Goal: Information Seeking & Learning: Check status

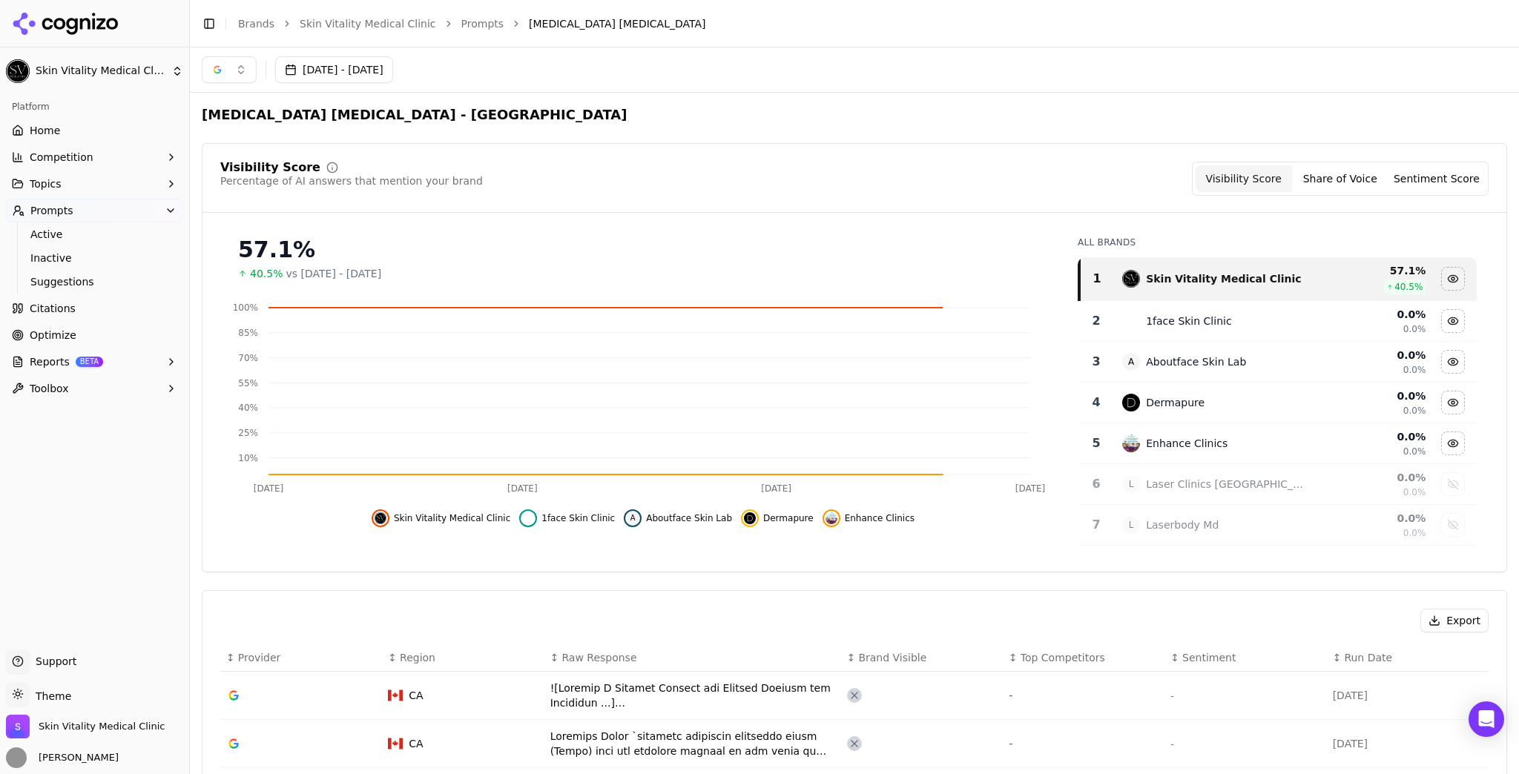
click at [339, 73] on button "[DATE] - [DATE]" at bounding box center [334, 69] width 118 height 27
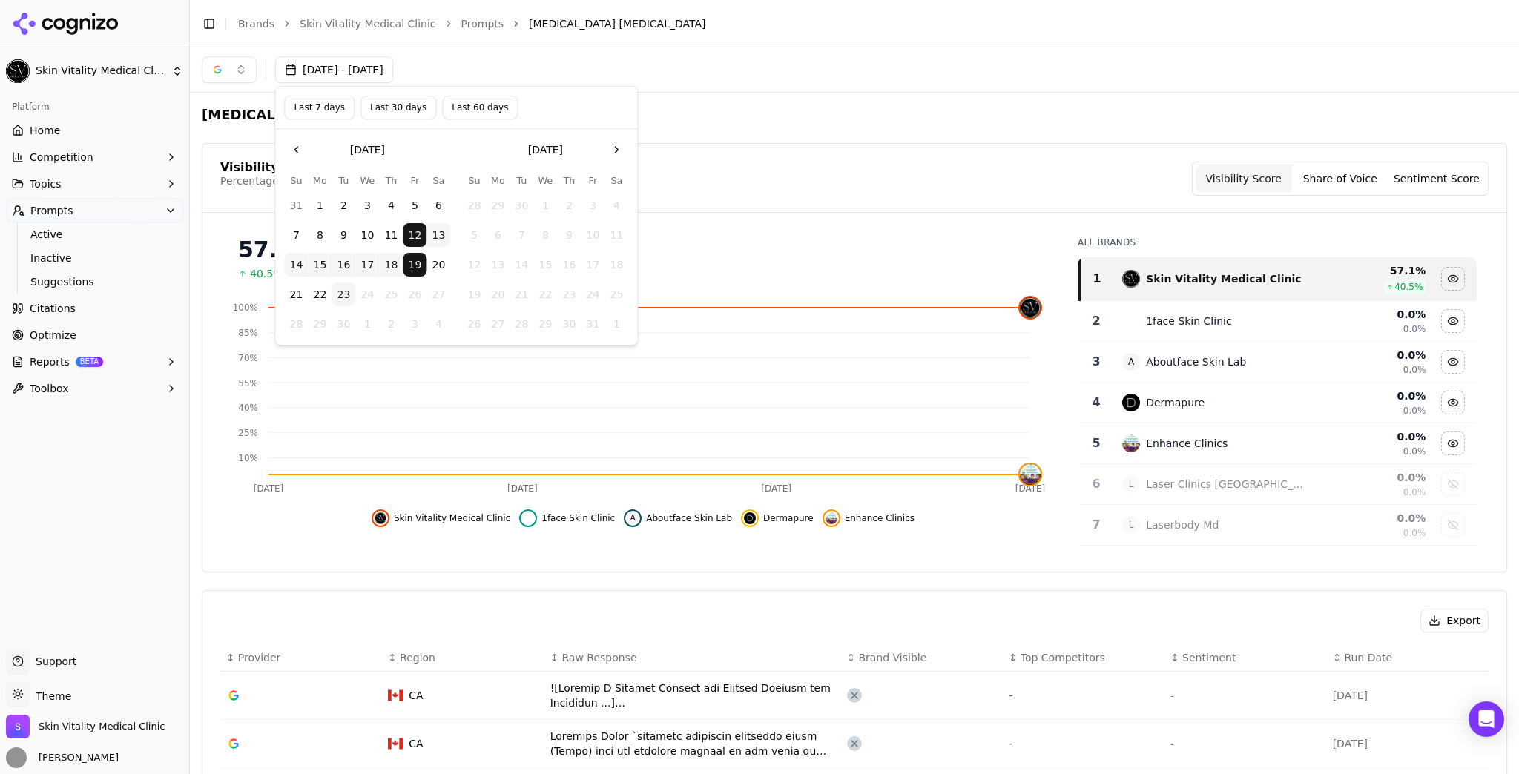
click at [334, 109] on button "Last 7 days" at bounding box center [319, 108] width 70 height 24
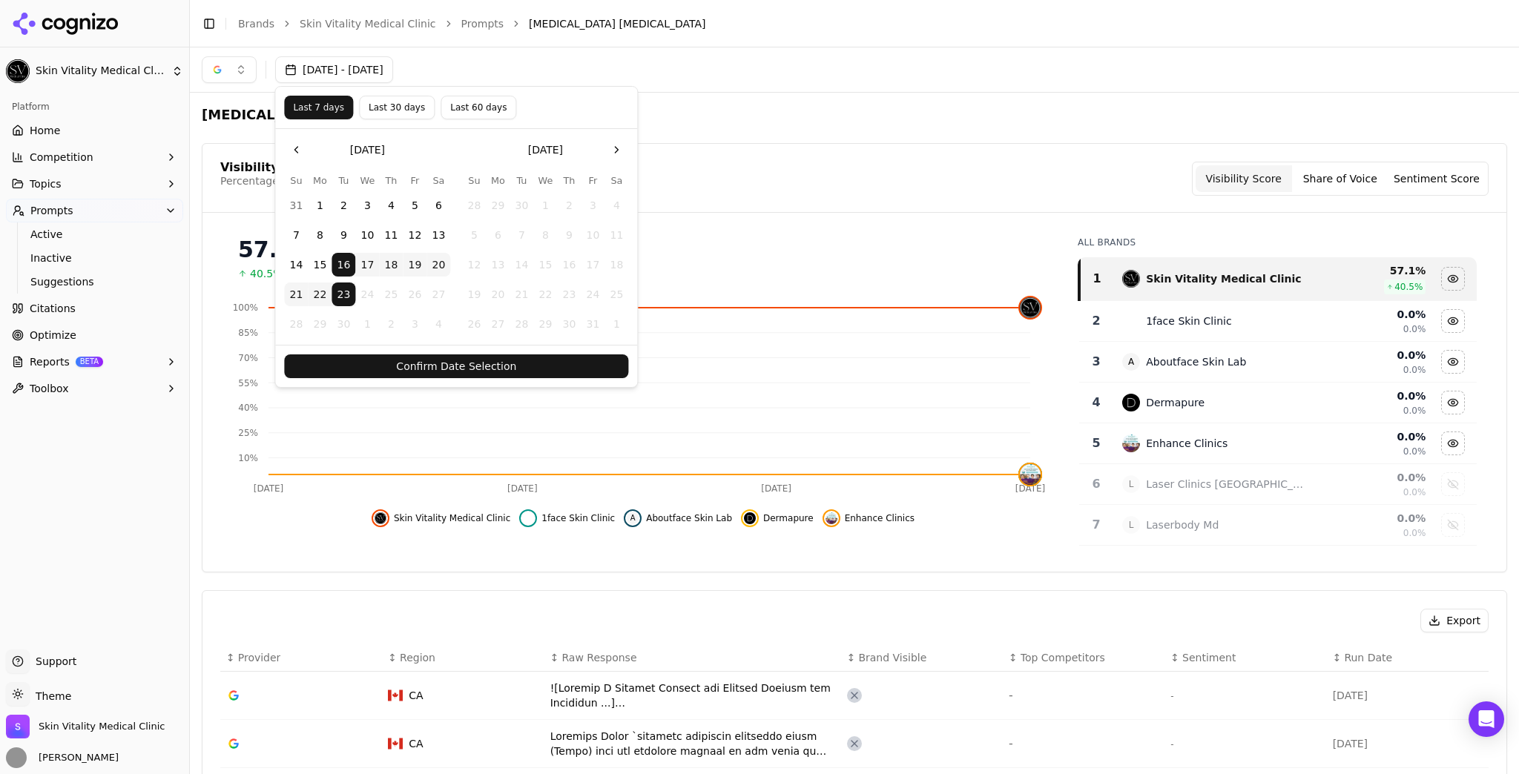
click at [426, 362] on button "Confirm Date Selection" at bounding box center [456, 366] width 344 height 24
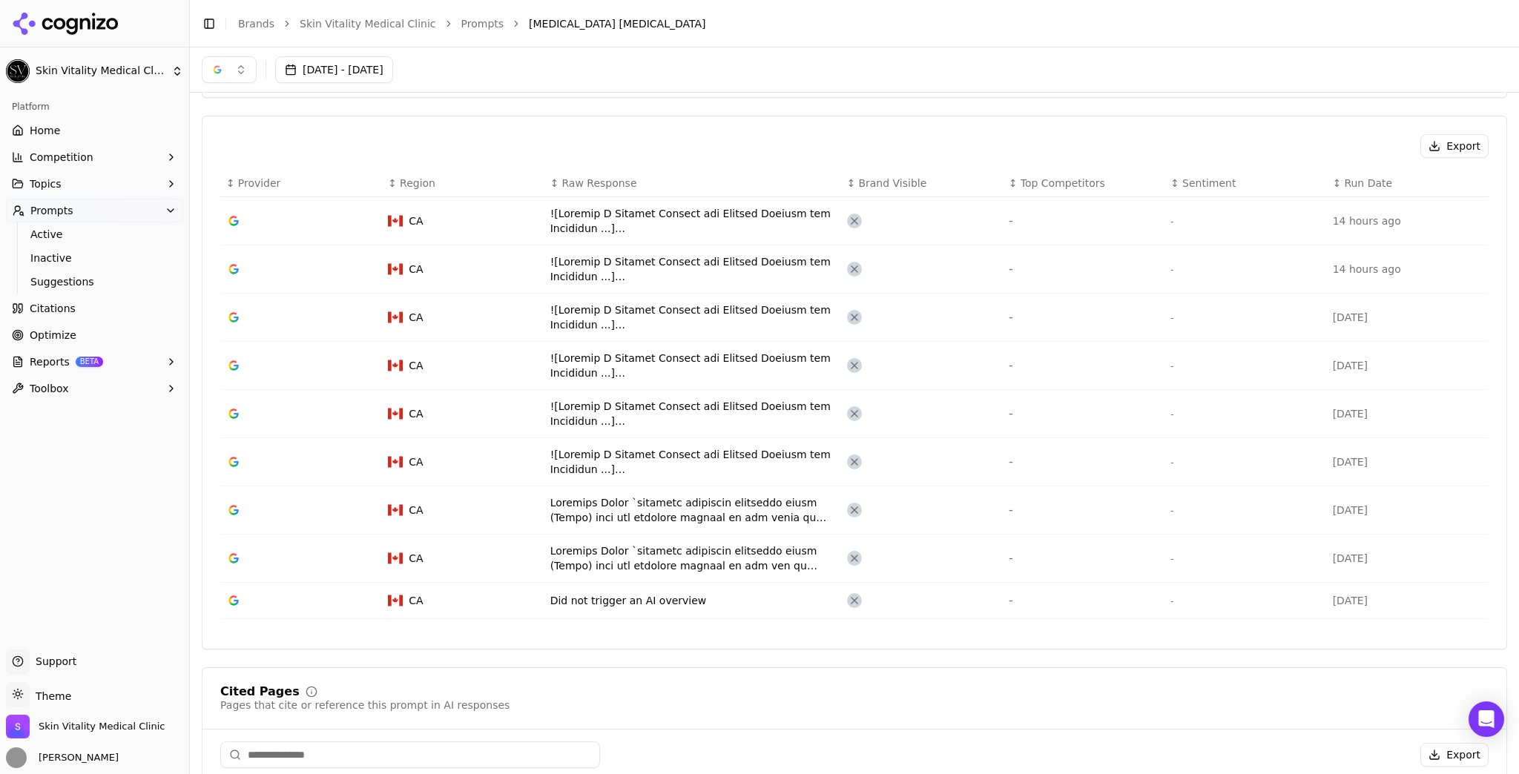
scroll to position [475, 0]
click at [880, 187] on span "Brand Visible" at bounding box center [892, 183] width 68 height 15
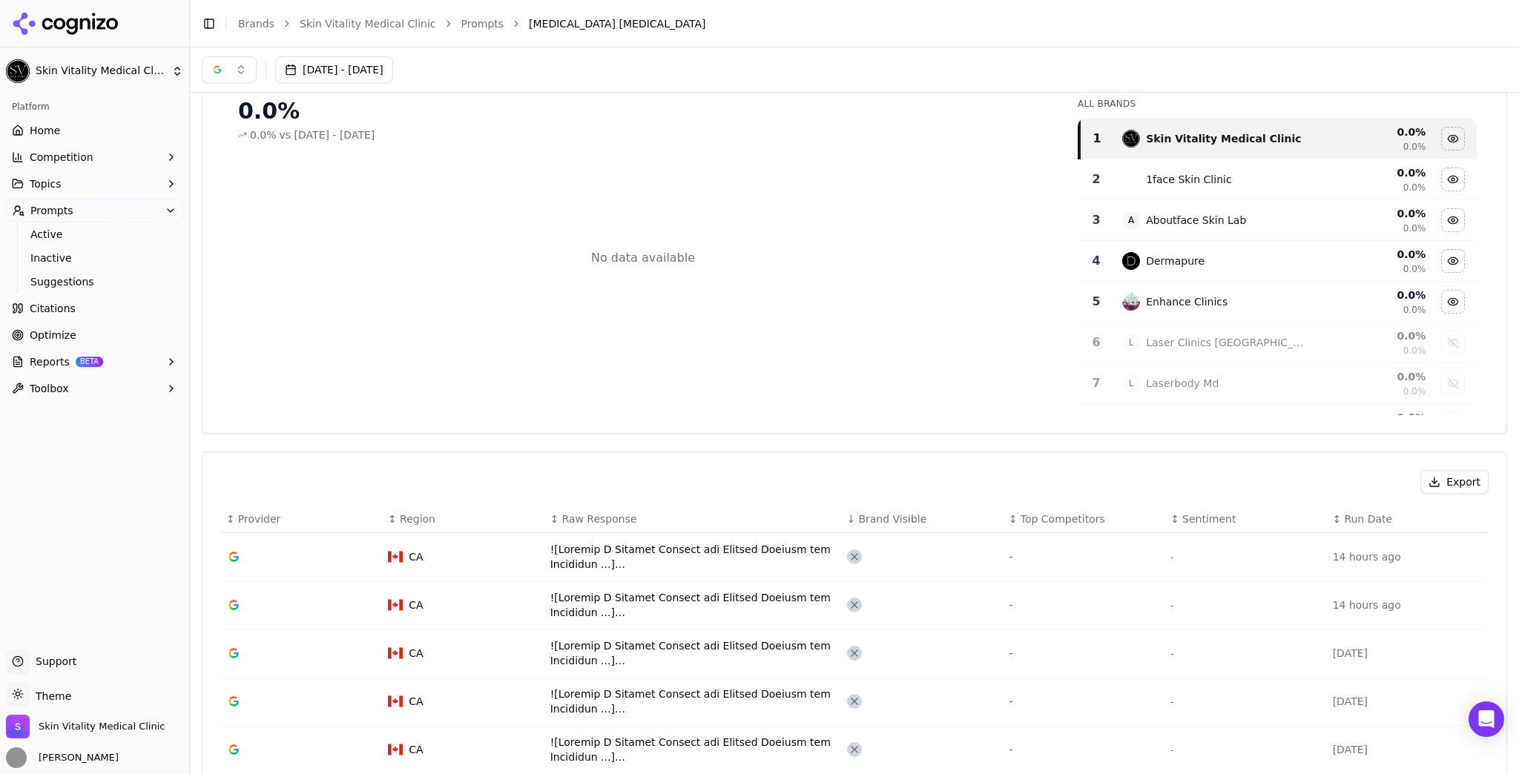
scroll to position [119, 0]
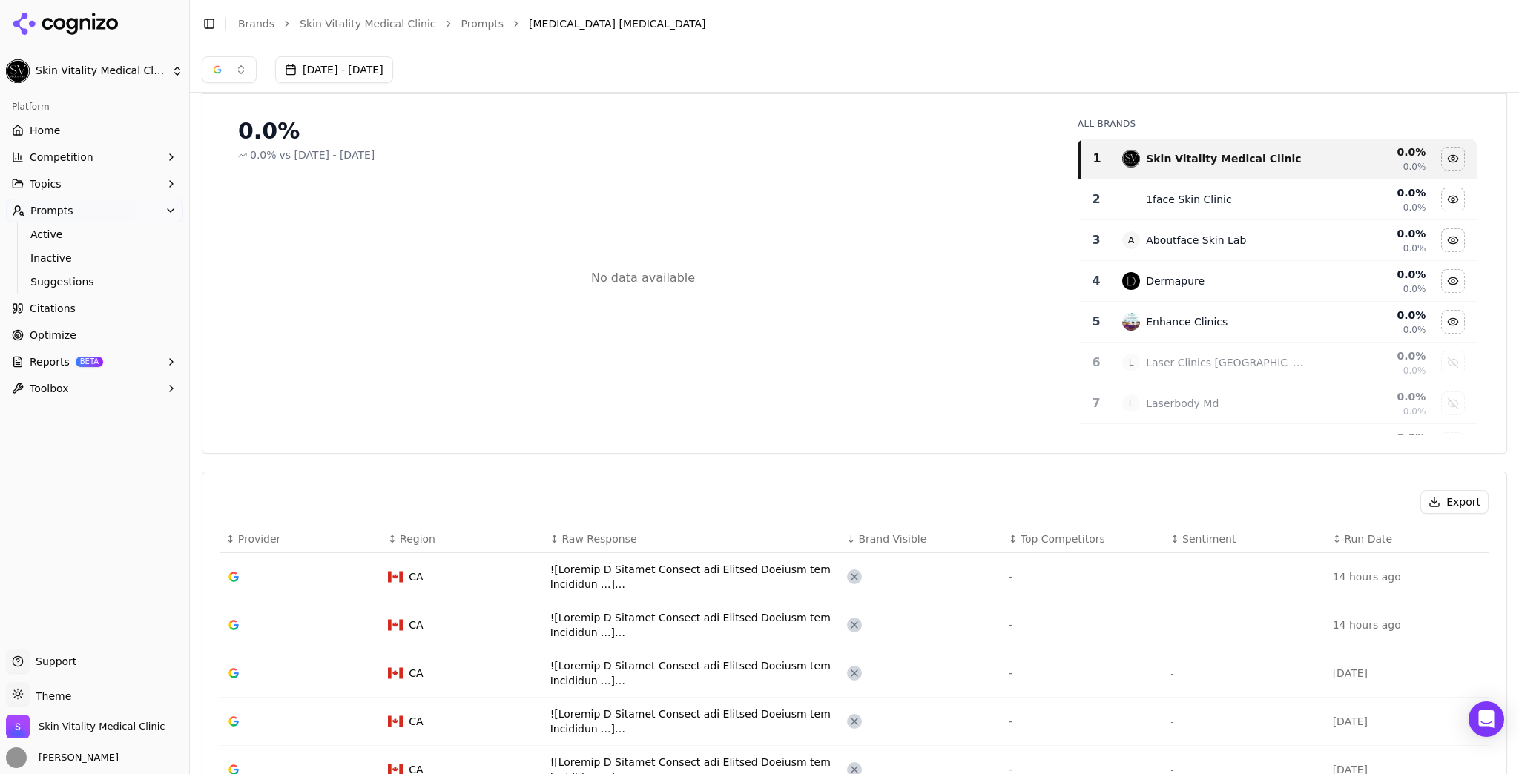
click at [46, 141] on link "Home" at bounding box center [94, 131] width 177 height 24
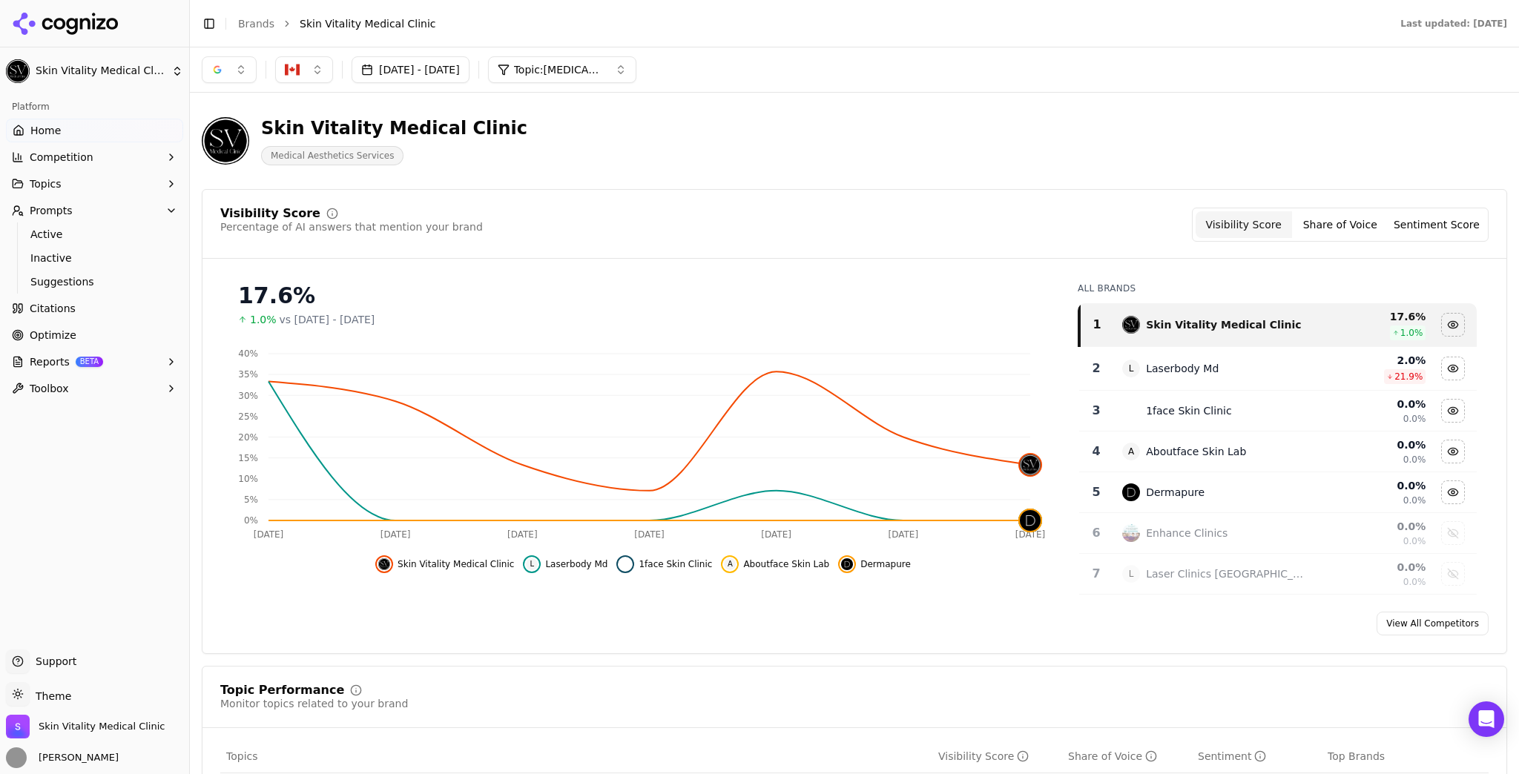
click at [469, 68] on button "[DATE] - [DATE]" at bounding box center [411, 69] width 118 height 27
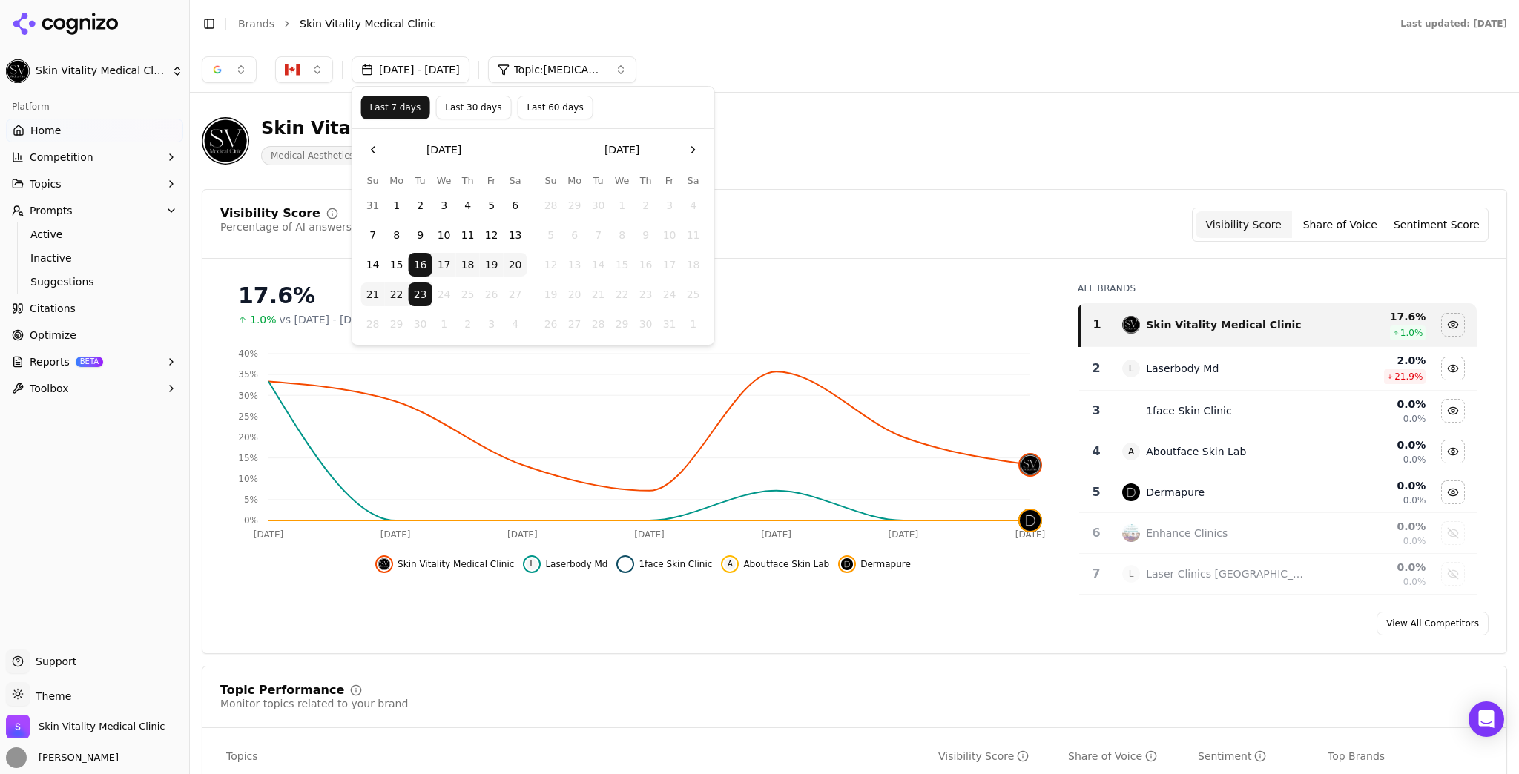
click at [469, 68] on button "[DATE] - [DATE]" at bounding box center [411, 69] width 118 height 27
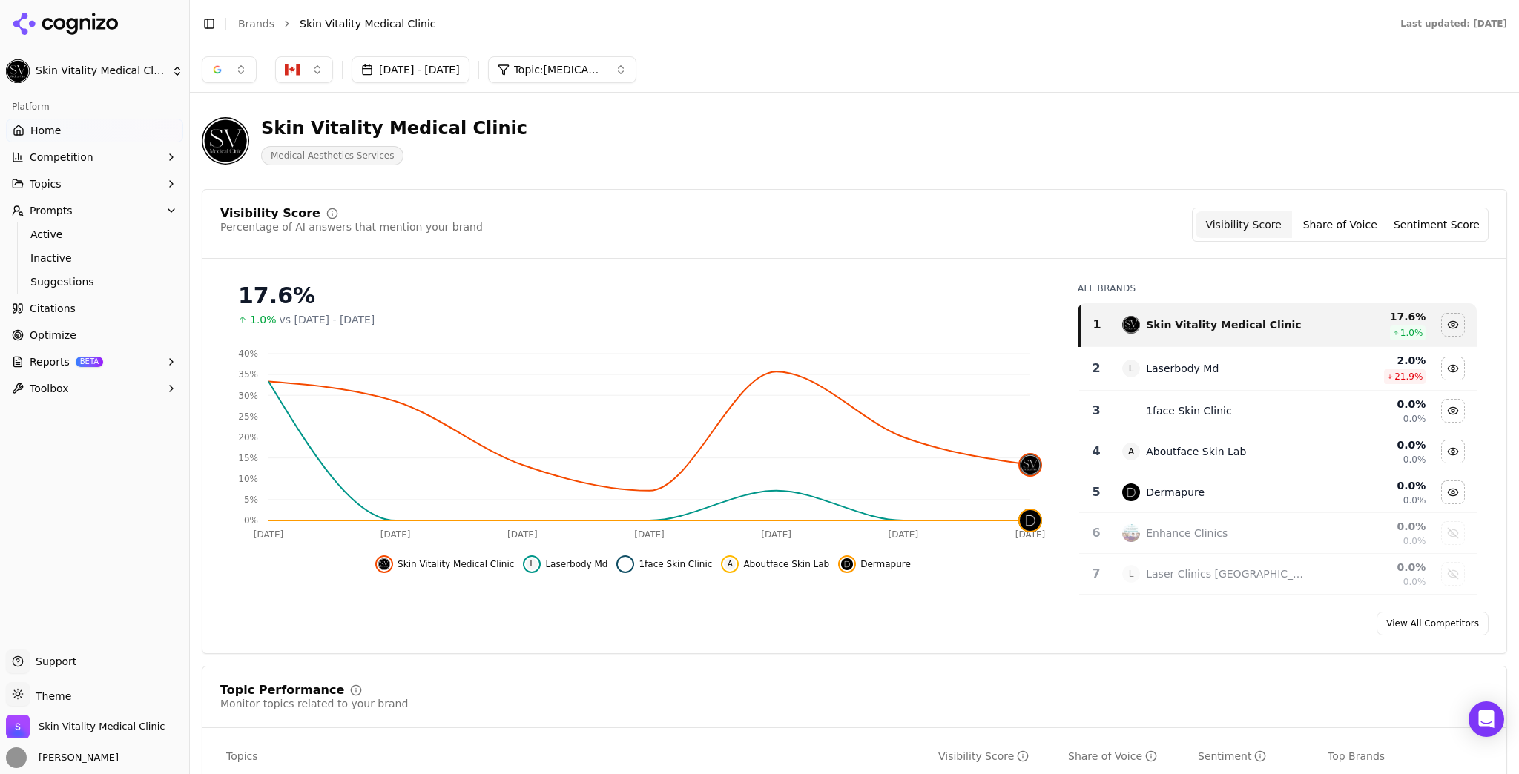
click at [79, 128] on link "Home" at bounding box center [94, 131] width 177 height 24
click at [249, 27] on link "Brands" at bounding box center [256, 24] width 36 height 12
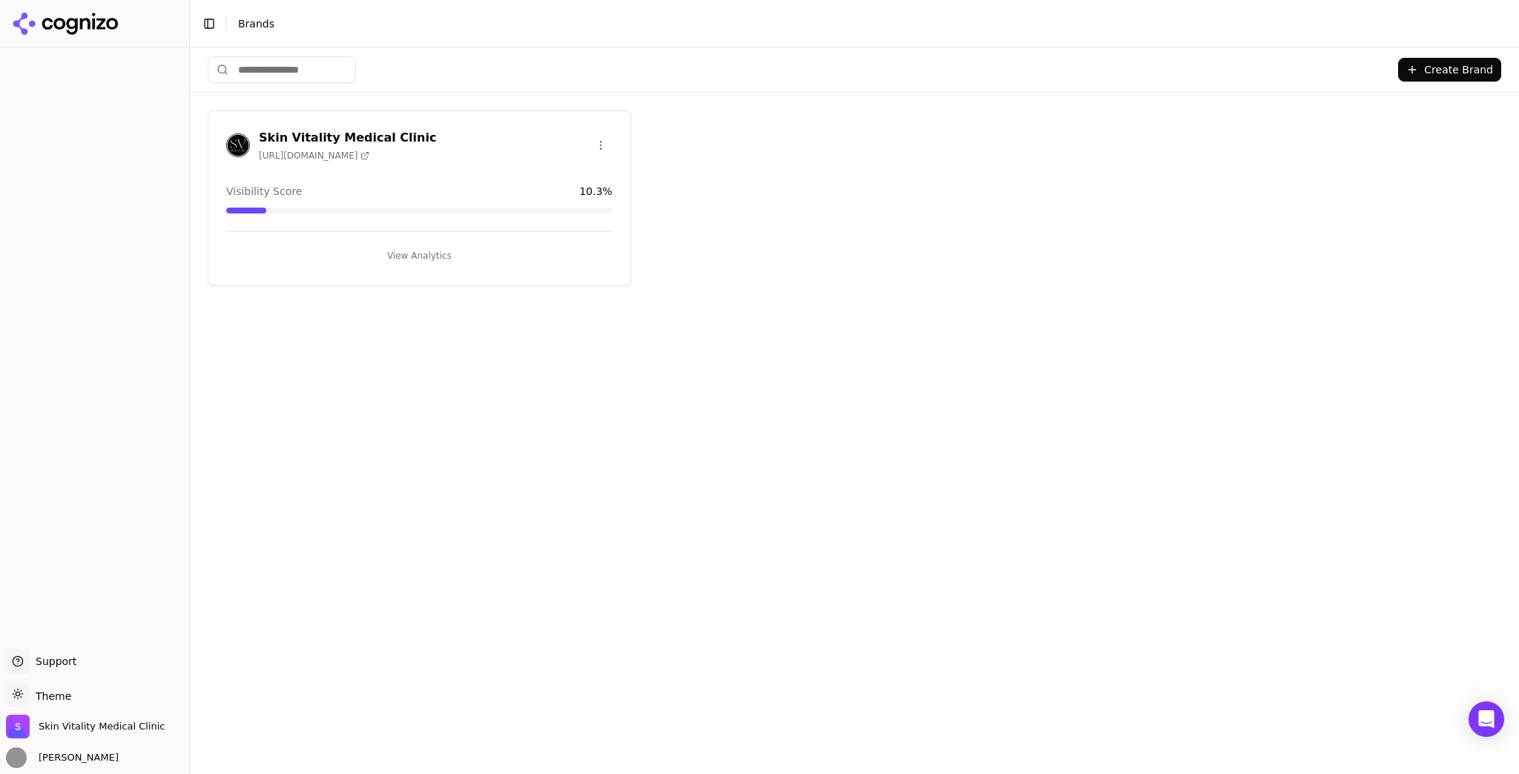
click at [271, 145] on div "Skin Vitality Medical Clinic [URL][DOMAIN_NAME]" at bounding box center [347, 145] width 177 height 33
click at [392, 249] on button "View Analytics" at bounding box center [419, 256] width 386 height 24
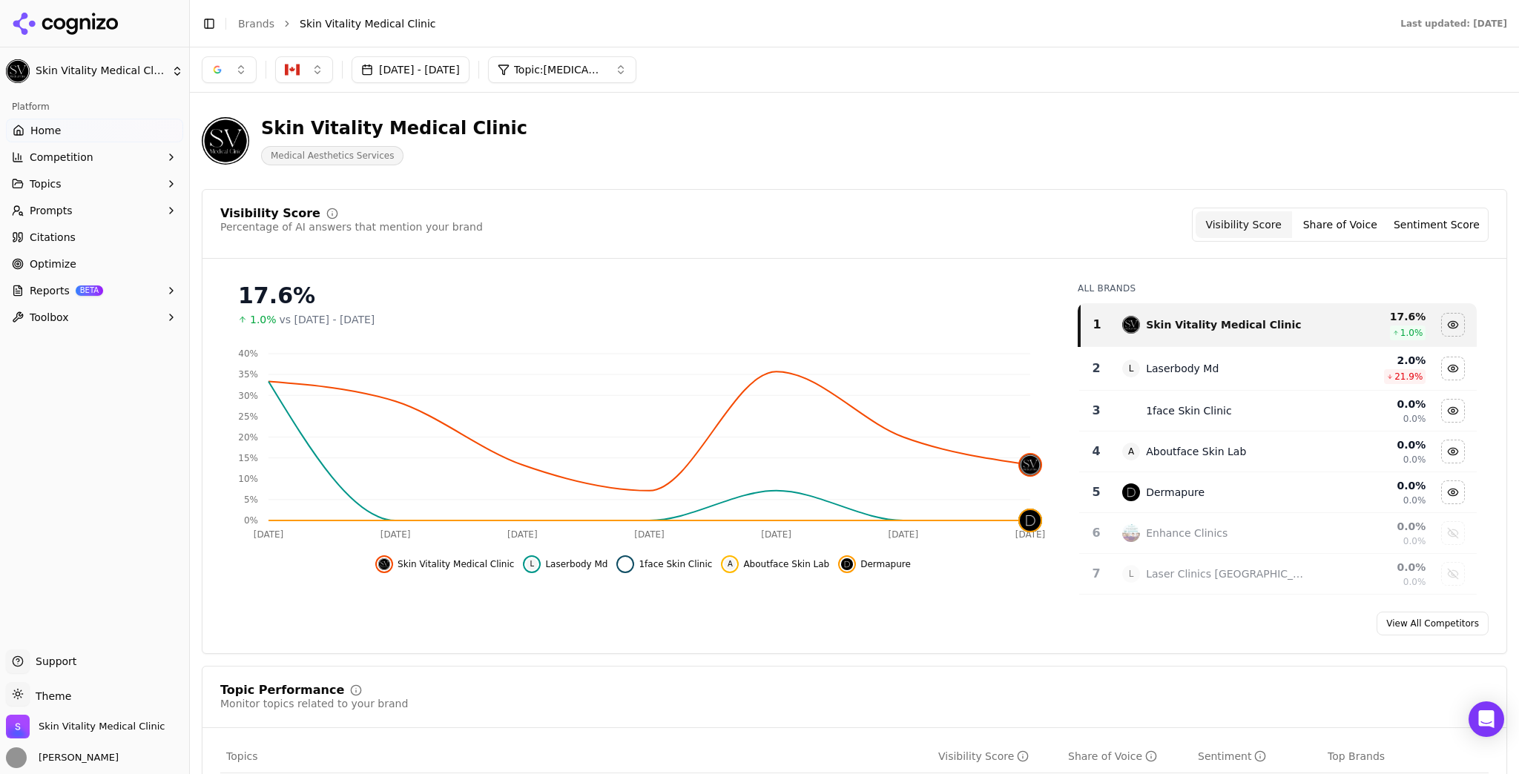
click at [552, 54] on div "[DATE] - [DATE] Topic: [MEDICAL_DATA]" at bounding box center [854, 69] width 1329 height 44
click at [550, 80] on button "Topic: [MEDICAL_DATA]" at bounding box center [562, 69] width 148 height 27
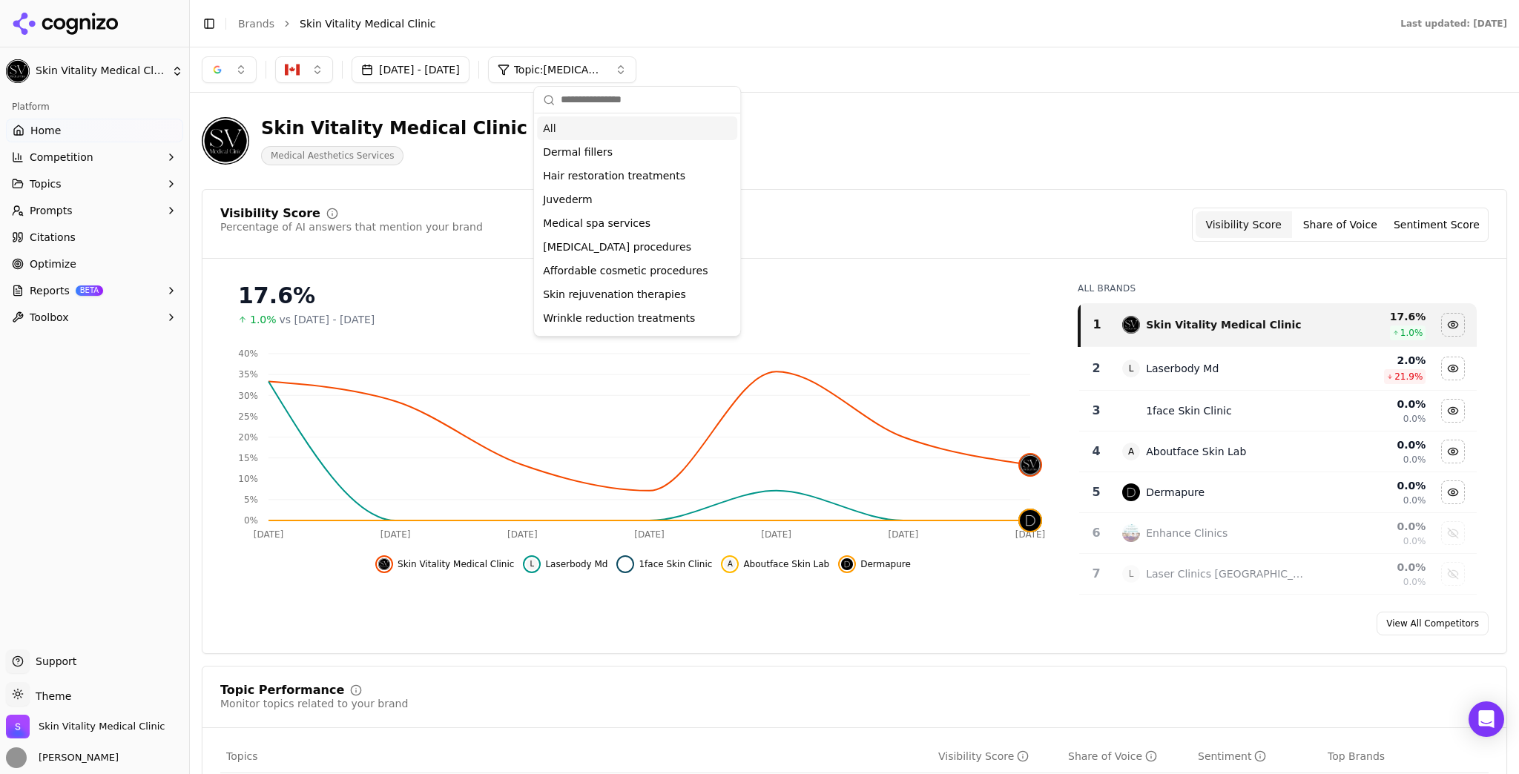
click at [564, 125] on div "All" at bounding box center [637, 128] width 200 height 24
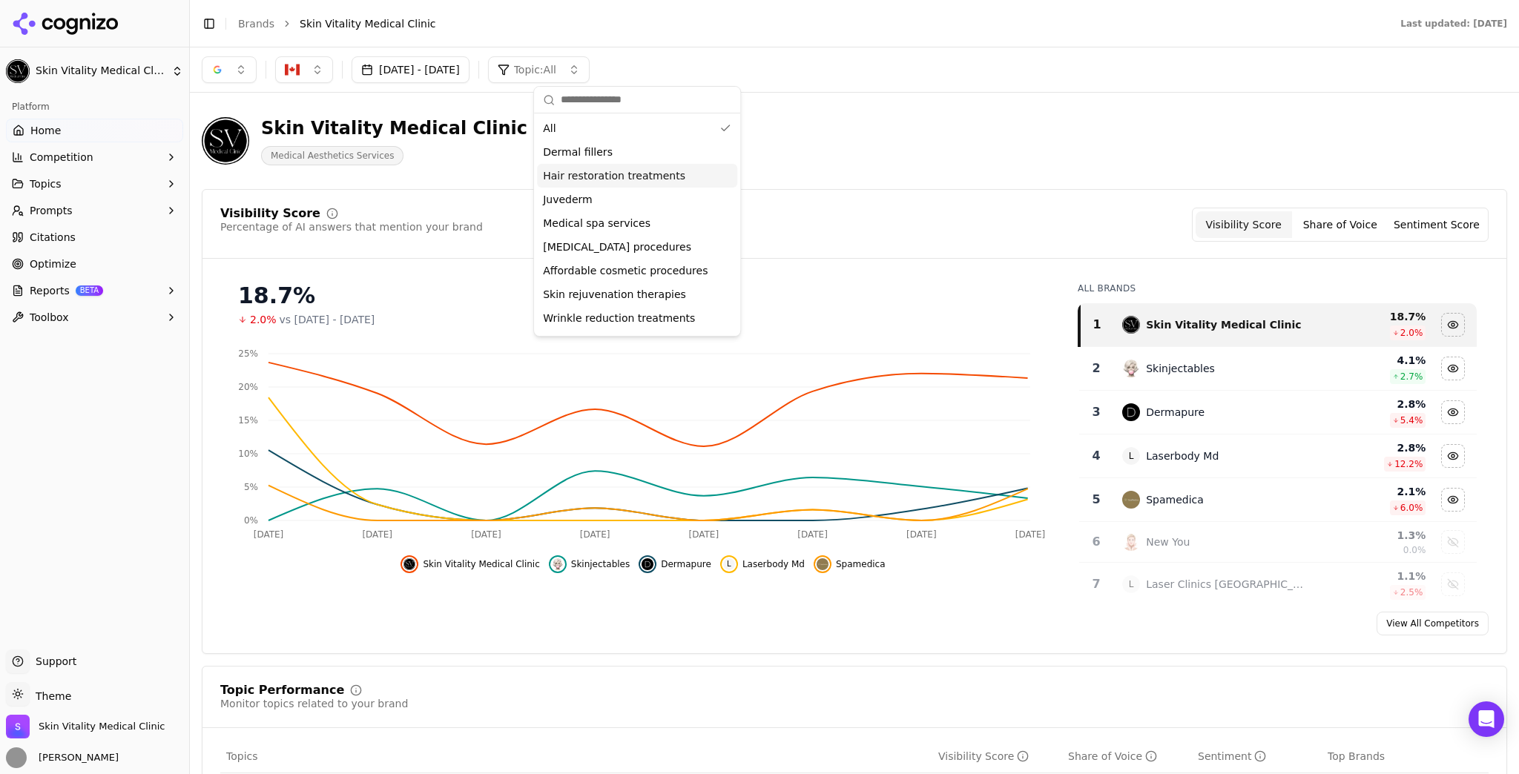
click at [893, 172] on div "Skin Vitality Medical Clinic Medical Aesthetics Services" at bounding box center [854, 141] width 1305 height 73
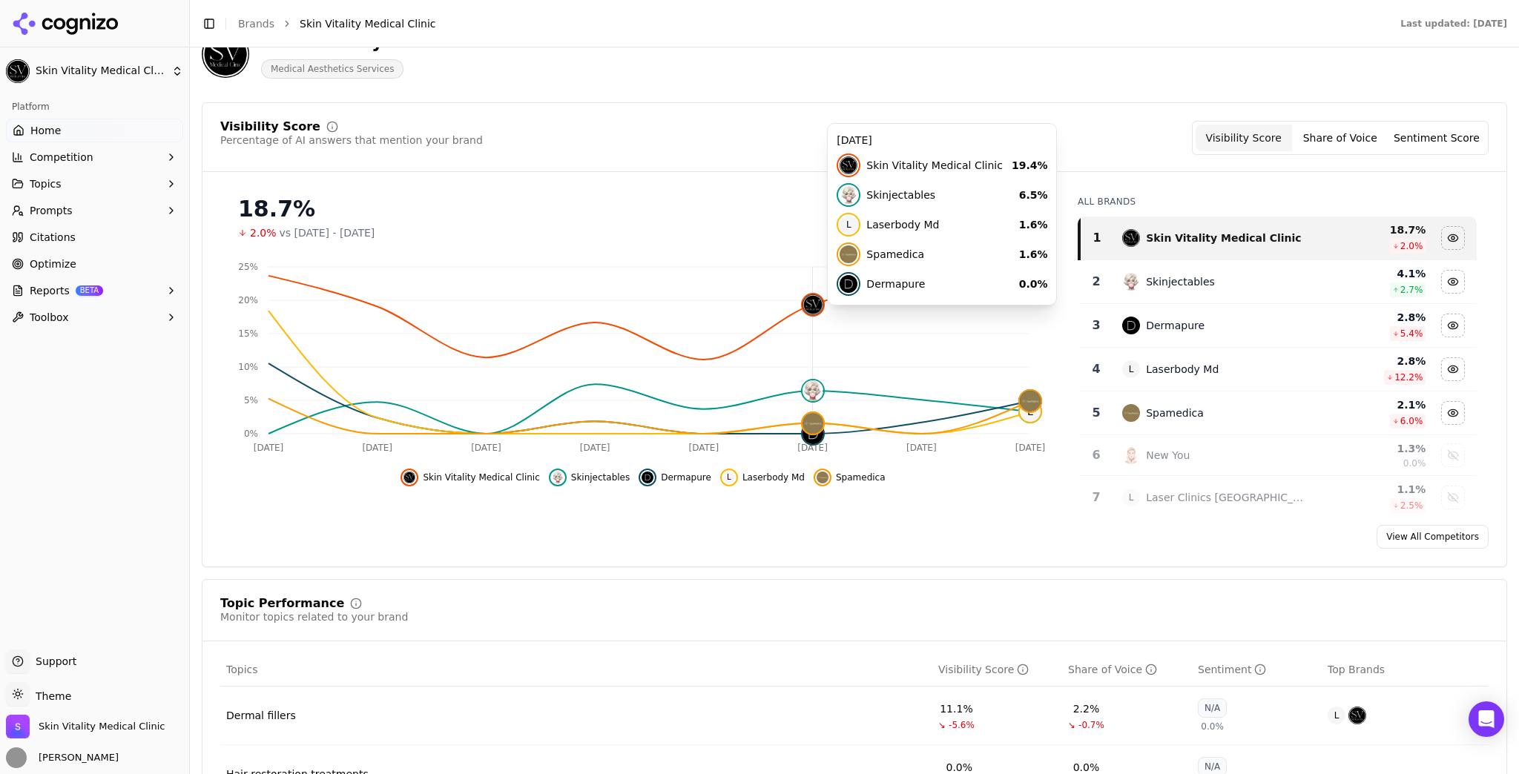
scroll to position [119, 0]
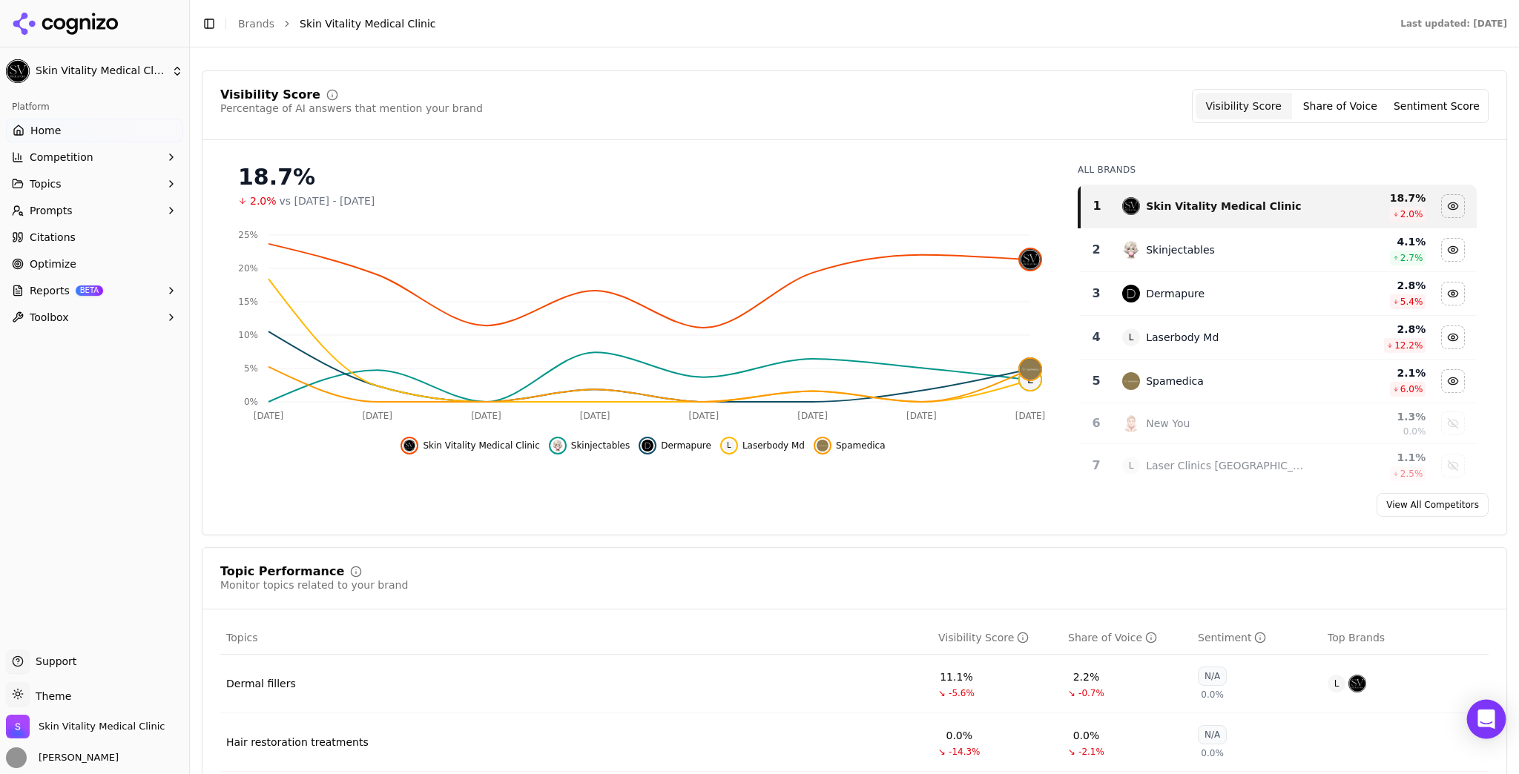
click at [1492, 715] on icon "Open Intercom Messenger" at bounding box center [1485, 719] width 17 height 19
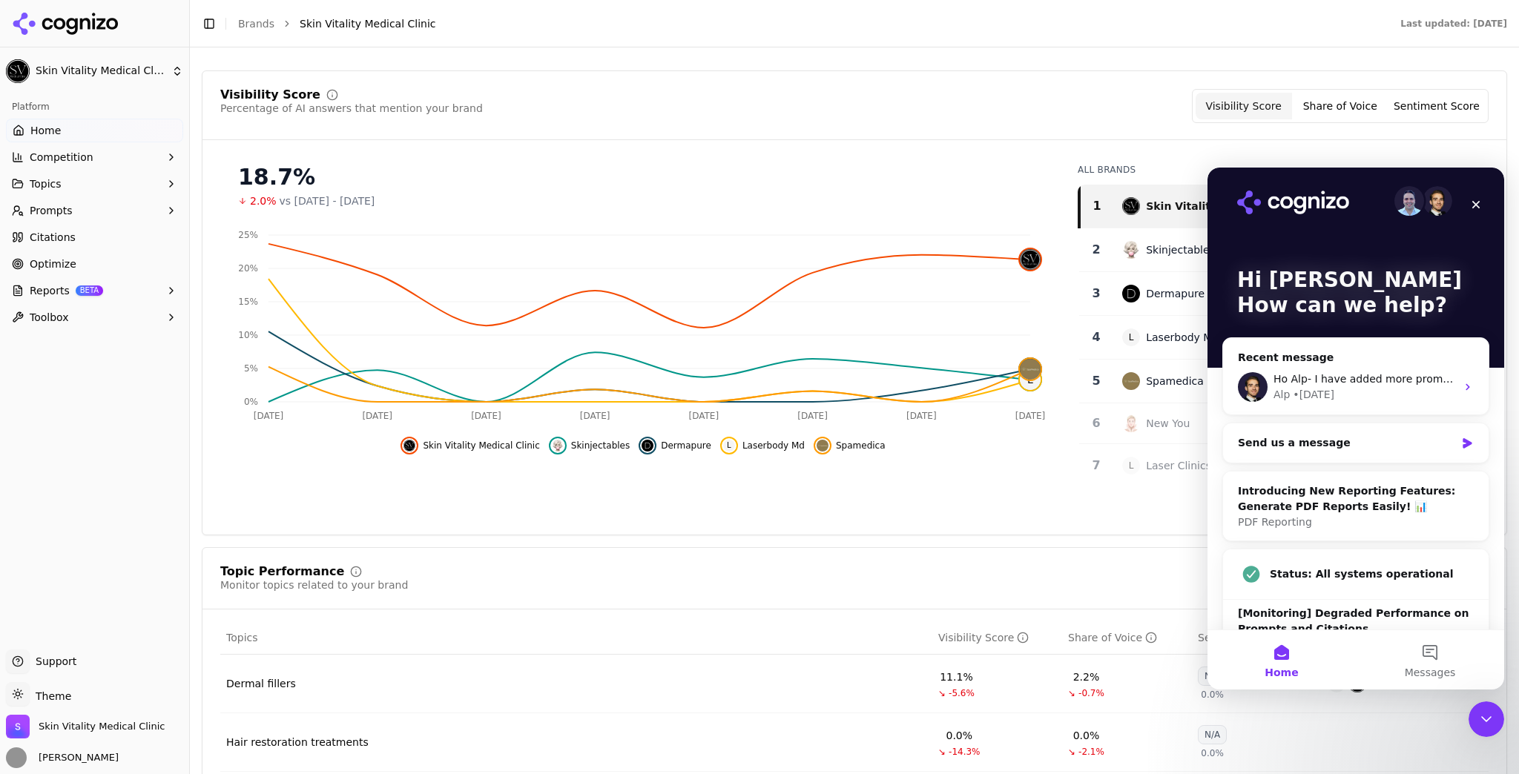
scroll to position [0, 0]
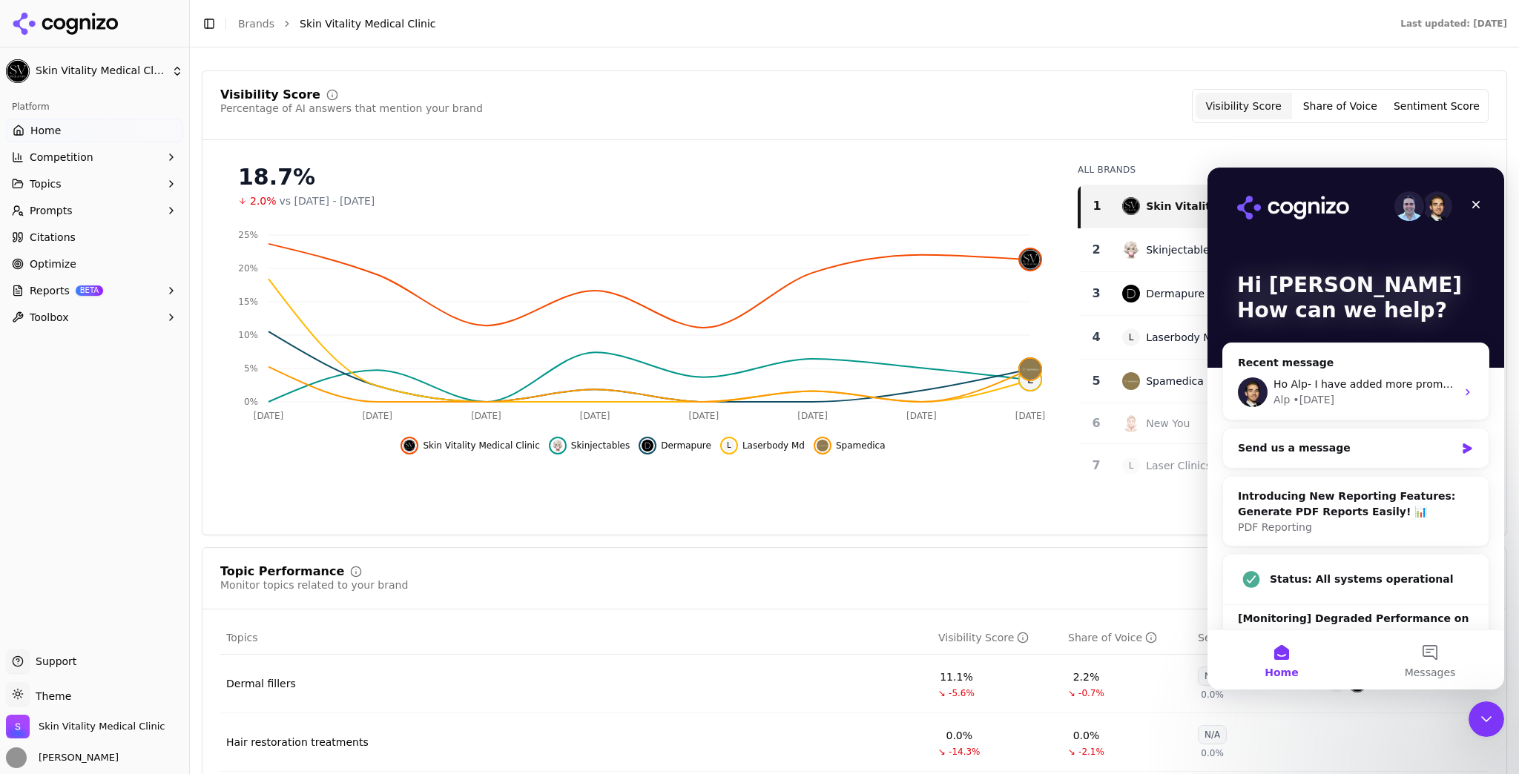
click at [1485, 205] on div "Close" at bounding box center [1475, 204] width 27 height 27
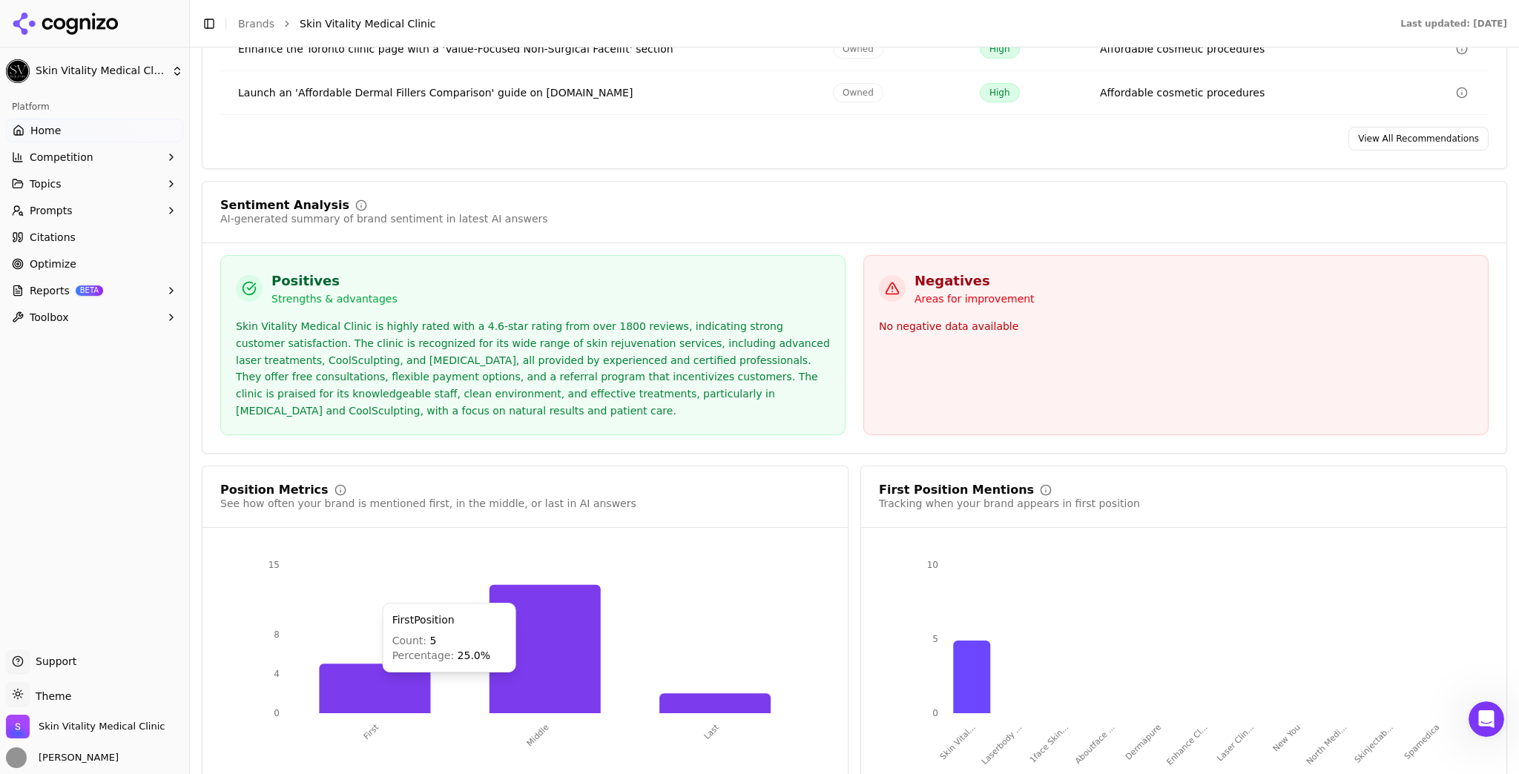
scroll to position [2602, 0]
